Goal: Use online tool/utility: Utilize a website feature to perform a specific function

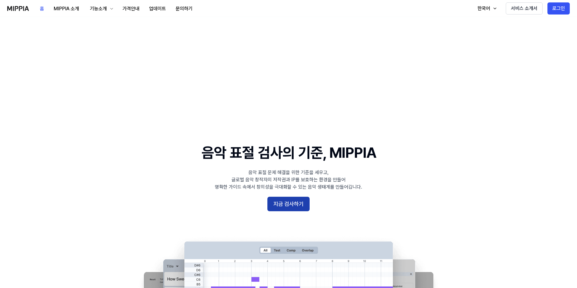
click at [285, 197] on button "지금 검사하기" at bounding box center [289, 204] width 42 height 14
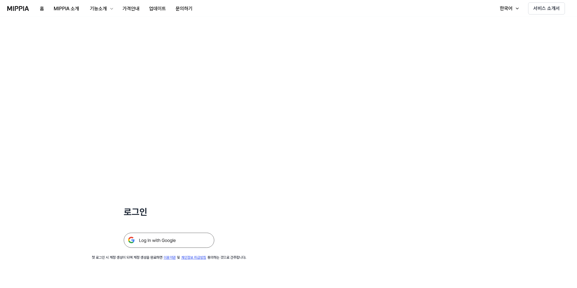
click at [180, 233] on img at bounding box center [169, 240] width 91 height 15
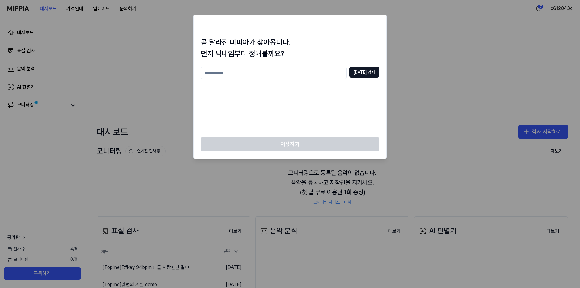
click at [294, 75] on input "text" at bounding box center [274, 73] width 146 height 12
type input "*"
type input "**"
click at [369, 75] on button "[DATE] 검사" at bounding box center [364, 72] width 30 height 11
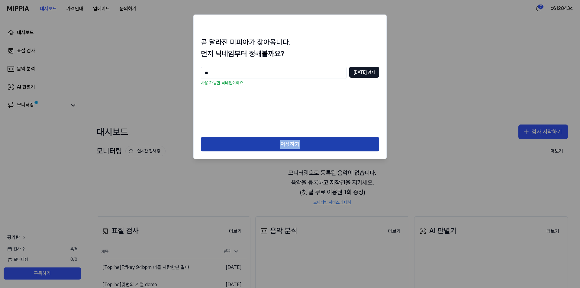
click at [319, 137] on div "곧 달라진 미피아가 찾아옵니다. 먼저 닉네임부터 정해볼까요? ** [DATE] 검사 사용 가능한 닉네임이에요 저장하기" at bounding box center [289, 86] width 193 height 145
click at [255, 147] on button "저장하기" at bounding box center [290, 144] width 178 height 14
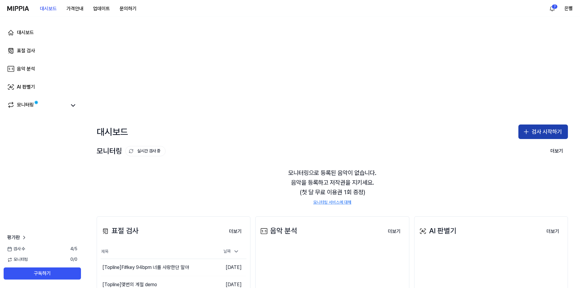
click at [548, 124] on button "검사 시작하기" at bounding box center [543, 131] width 50 height 14
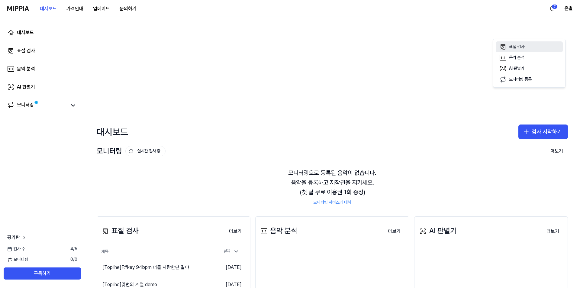
click at [504, 48] on icon "button" at bounding box center [502, 46] width 7 height 7
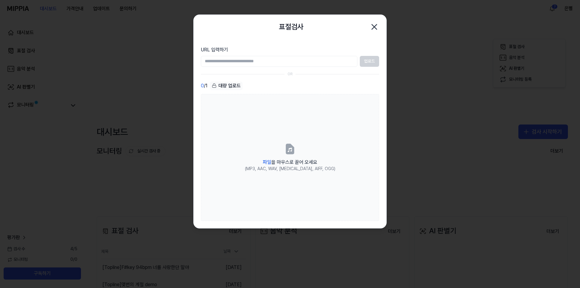
click at [293, 65] on input "URL 입력하기" at bounding box center [279, 61] width 156 height 11
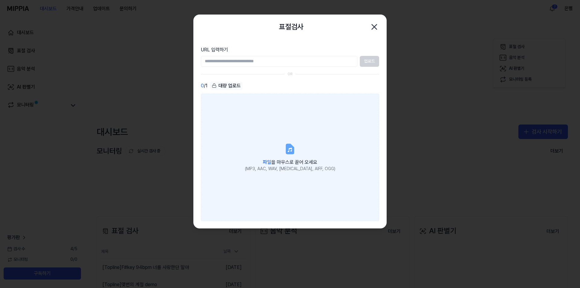
click at [251, 96] on label "파일 을 마우스로 끌어 오세요 (MP3, AAC, WAV, [MEDICAL_DATA], AIFF, OGG)" at bounding box center [290, 157] width 178 height 127
click at [0, 0] on input "파일 을 마우스로 끌어 오세요 (MP3, AAC, WAV, [MEDICAL_DATA], AIFF, OGG)" at bounding box center [0, 0] width 0 height 0
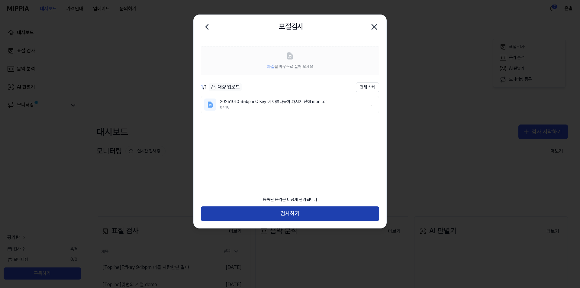
click at [307, 215] on button "검사하기" at bounding box center [290, 213] width 178 height 14
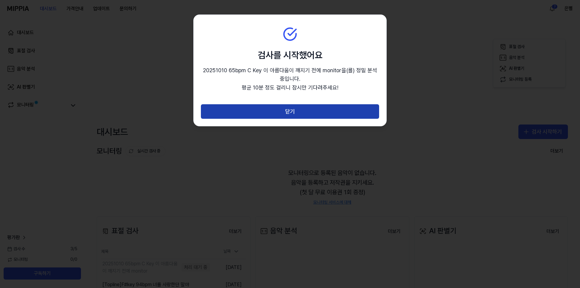
click at [296, 117] on button "닫기" at bounding box center [290, 111] width 178 height 14
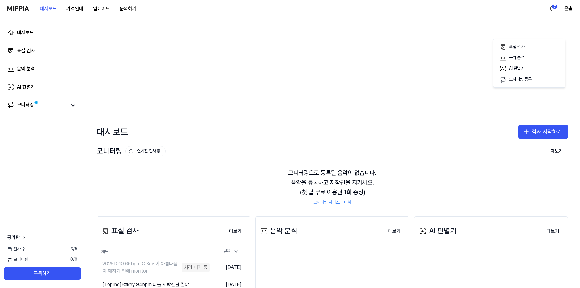
click at [80, 152] on div "대시보드 표절 검사 음악 분석 AI 판별기 모니터링 평가판 검사 [DATE] 모니터링 0 / 0 구독하기" at bounding box center [42, 152] width 85 height 271
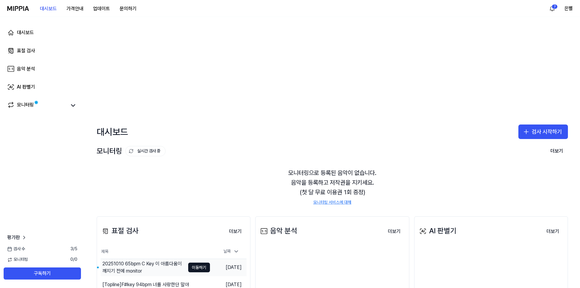
click at [160, 260] on div "20251010 65bpm C Key 이 아름다움이 깨지기 전에 monitor" at bounding box center [143, 267] width 83 height 14
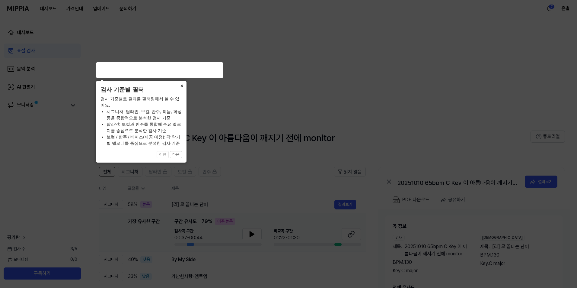
click at [185, 89] on button "×" at bounding box center [182, 85] width 10 height 8
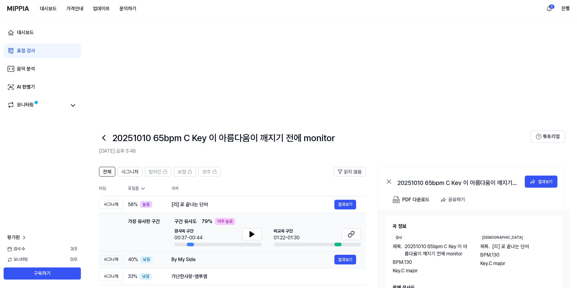
click at [225, 256] on div "By My Side" at bounding box center [253, 259] width 163 height 7
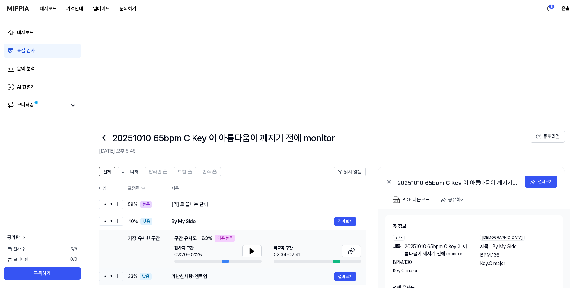
click at [228, 273] on div "가난한사랑-엠투엠" at bounding box center [253, 276] width 163 height 7
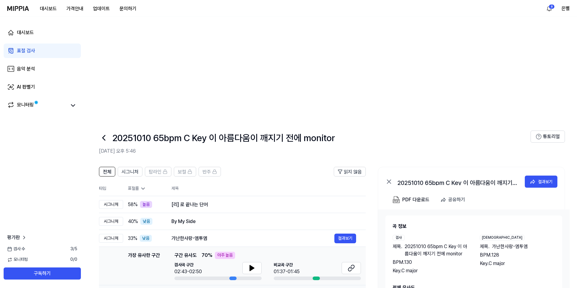
click at [229, 288] on div "Stumblin' In 결과보기" at bounding box center [264, 293] width 185 height 10
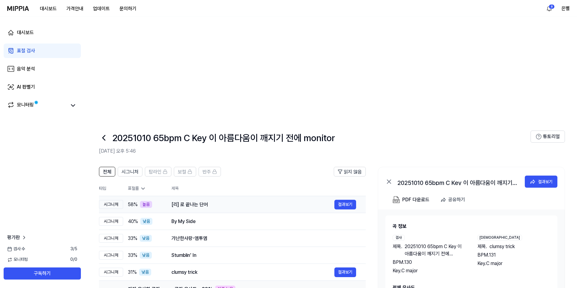
click at [230, 201] on div "[리] 로 끝나는 단어" at bounding box center [253, 204] width 163 height 7
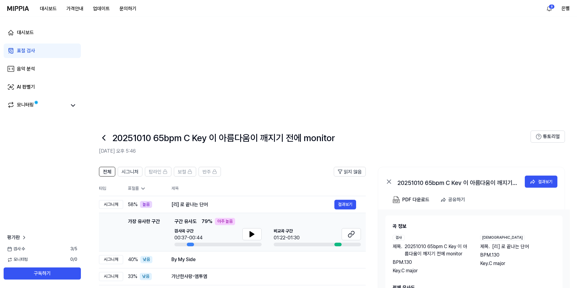
click at [127, 218] on div "가장 유사한 구간 가장 유사한 구간 구간 유사도 79 % 아주 높음 검사곡 구간 00:37-00:44 [GEOGRAPHIC_DATA] 구간 0…" at bounding box center [232, 232] width 257 height 28
click at [103, 213] on td "가장 유사한 구간 가장 유사한 구간 구간 유사도 79 % 아주 높음 검사곡 구간 00:37-00:44 [GEOGRAPHIC_DATA] 구간 0…" at bounding box center [232, 232] width 267 height 38
click at [241, 239] on div "전체 시그니처 탑라인 보컬 반주 읽지 않음 전체 시그니처 탑라인 보컬 반주 타입 표절률 제목 표절률 읽지 않음 시그니처 58 % 높음 [리] …" at bounding box center [232, 280] width 267 height 227
click at [344, 200] on button "결과보기" at bounding box center [346, 205] width 22 height 10
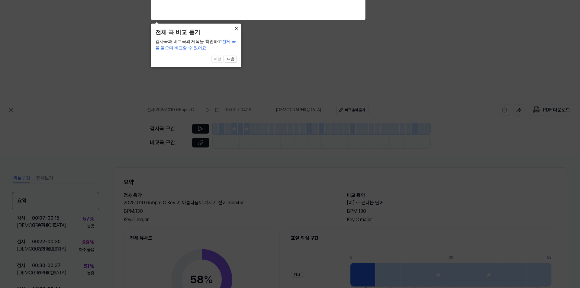
click at [236, 30] on button "×" at bounding box center [237, 28] width 10 height 8
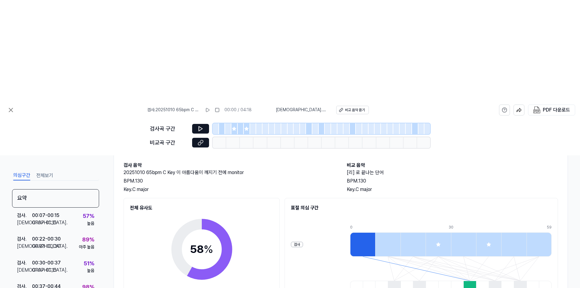
scroll to position [32, 0]
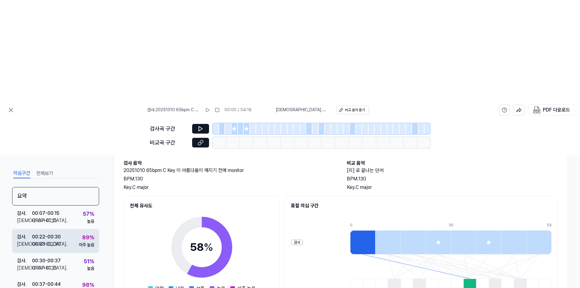
click at [63, 229] on div "검사 . 00:22 - 00:30 비교 . 00:23 - 00:30 89 % 아주 높음" at bounding box center [55, 241] width 87 height 24
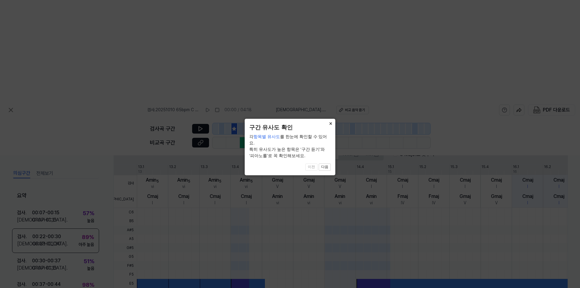
click at [329, 124] on button "×" at bounding box center [331, 123] width 10 height 8
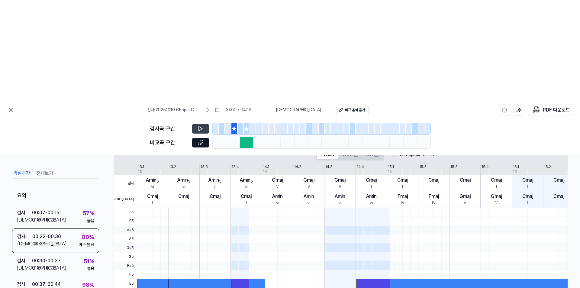
click at [194, 124] on button at bounding box center [200, 129] width 17 height 10
click at [197, 124] on button at bounding box center [200, 129] width 17 height 10
click at [196, 138] on link at bounding box center [200, 143] width 17 height 10
click at [200, 126] on icon at bounding box center [201, 129] width 6 height 6
click at [74, 276] on div "검사 . 00:37 - 00:44 비교 . 01:22 - 01:30 98 % 아주 높음" at bounding box center [55, 288] width 87 height 24
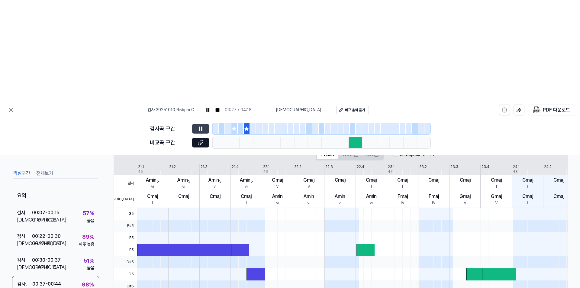
click at [199, 127] on icon at bounding box center [199, 129] width 1 height 4
click at [199, 126] on icon at bounding box center [201, 129] width 6 height 6
click at [199, 127] on icon at bounding box center [199, 129] width 1 height 4
click at [198, 138] on button at bounding box center [200, 143] width 17 height 10
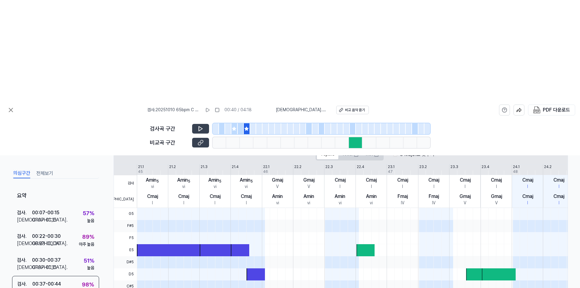
click at [192, 138] on button at bounding box center [200, 143] width 17 height 10
click at [198, 220] on span at bounding box center [169, 226] width 65 height 12
click at [201, 124] on button at bounding box center [200, 129] width 17 height 10
